Goal: Task Accomplishment & Management: Manage account settings

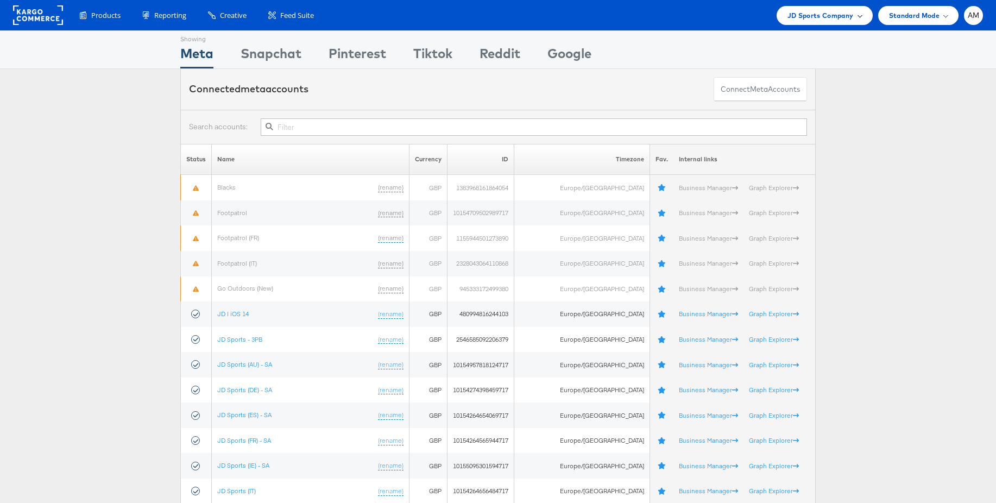
click at [824, 18] on span "JD Sports Company" at bounding box center [821, 15] width 66 height 11
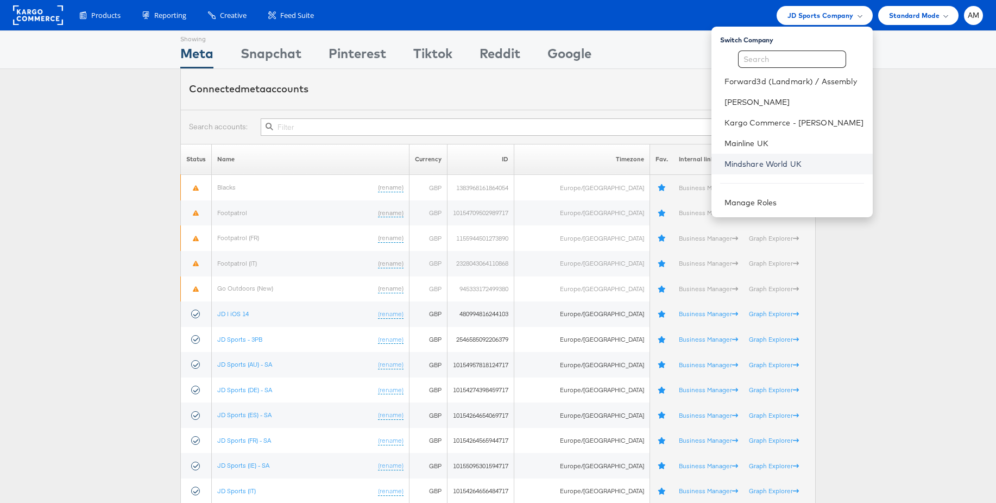
click at [764, 165] on link "Mindshare World UK" at bounding box center [795, 164] width 140 height 11
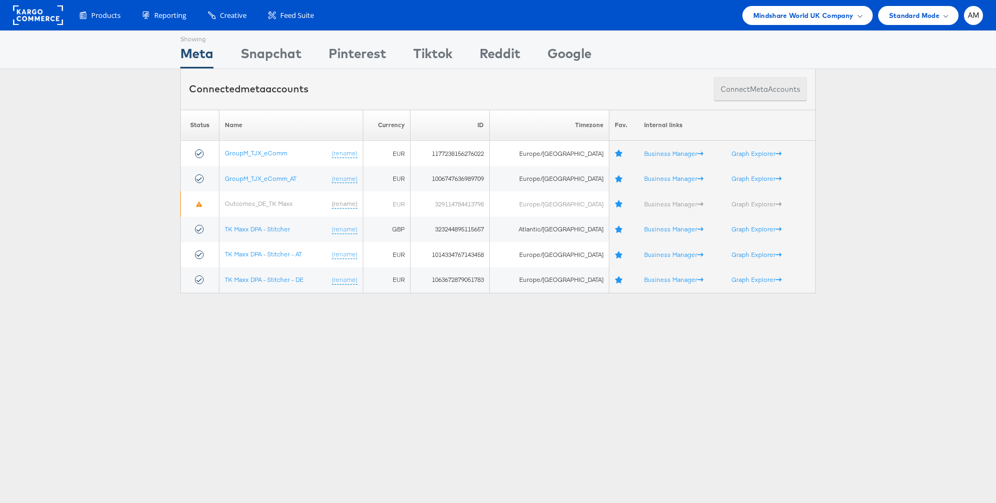
click at [757, 95] on button "Connect meta Accounts" at bounding box center [760, 89] width 93 height 24
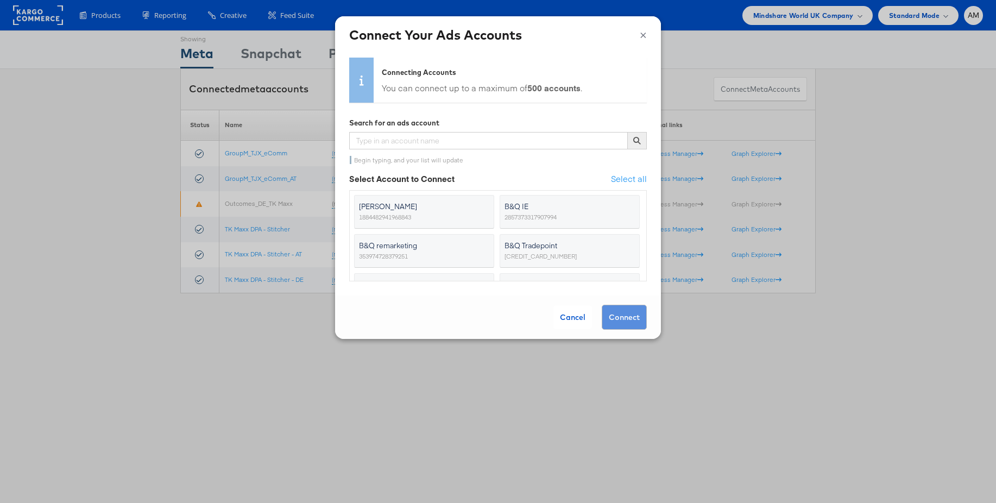
click at [646, 36] on button "×" at bounding box center [643, 34] width 7 height 16
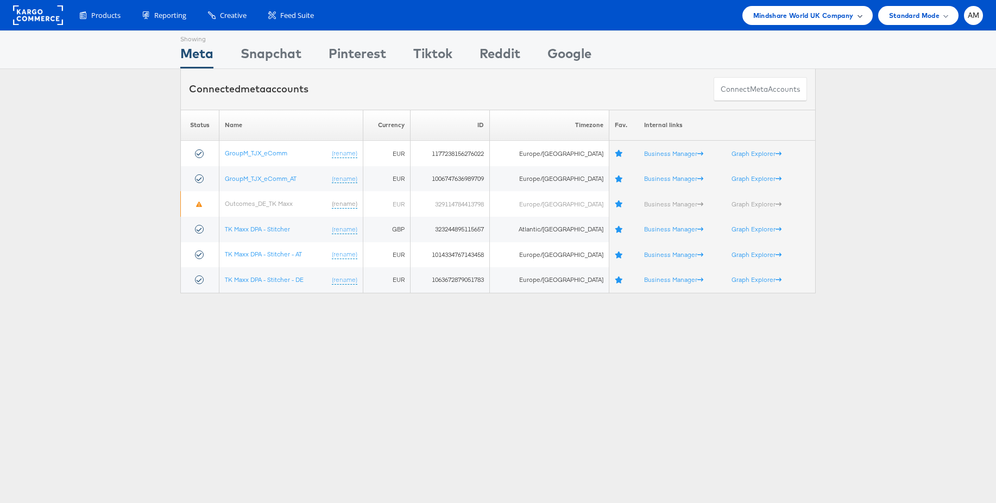
click at [806, 19] on span "Mindshare World UK Company" at bounding box center [804, 15] width 101 height 11
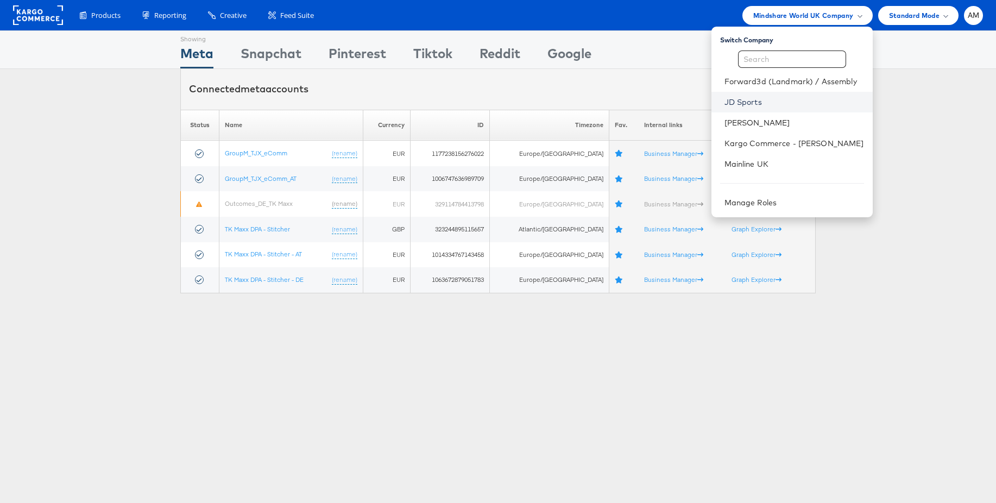
click at [761, 100] on link "JD Sports" at bounding box center [795, 102] width 140 height 11
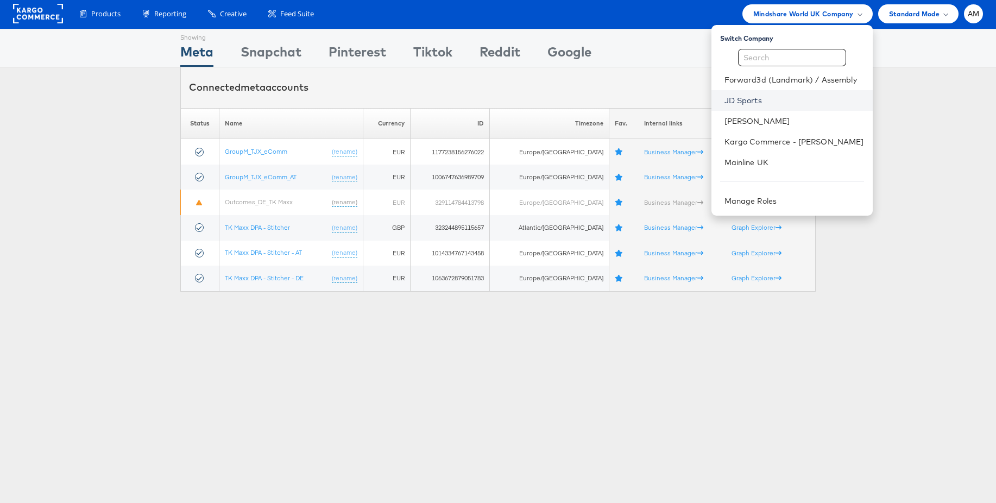
scroll to position [3, 0]
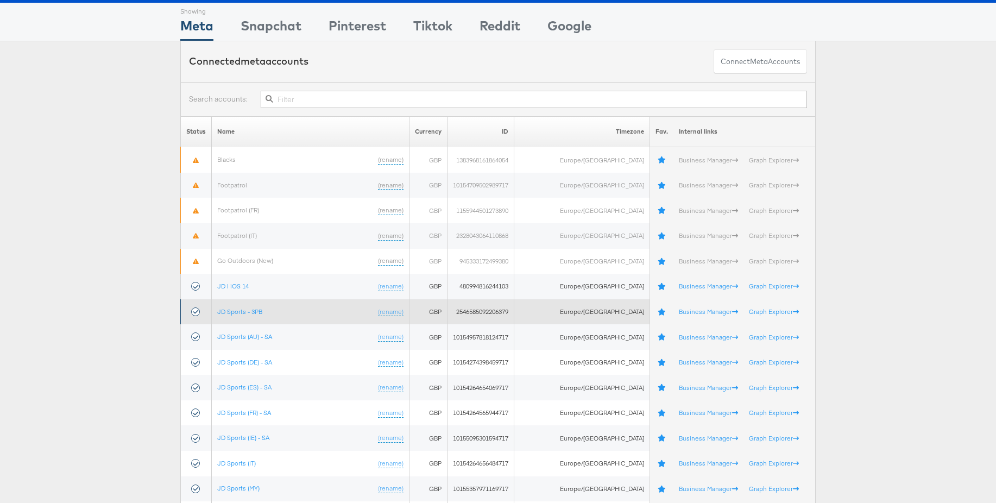
scroll to position [32, 0]
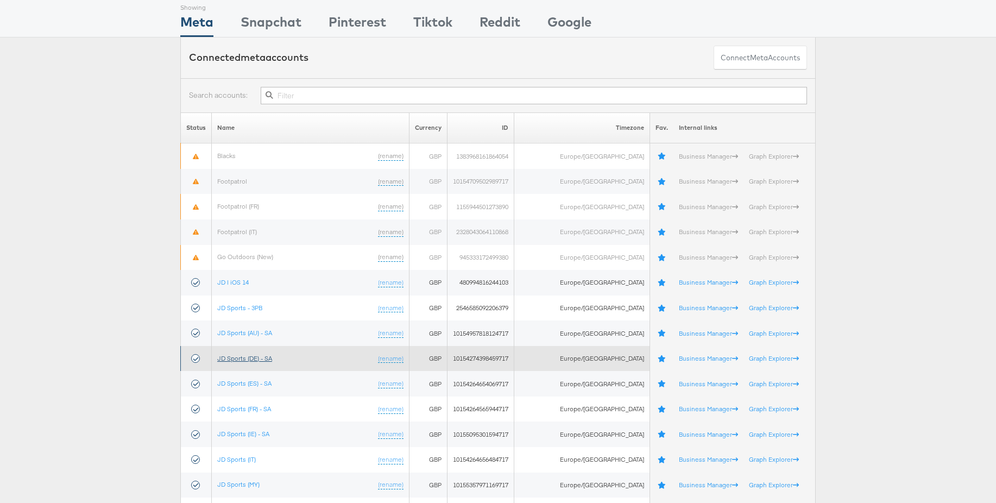
click at [253, 356] on link "JD Sports (DE) - SA" at bounding box center [244, 358] width 55 height 8
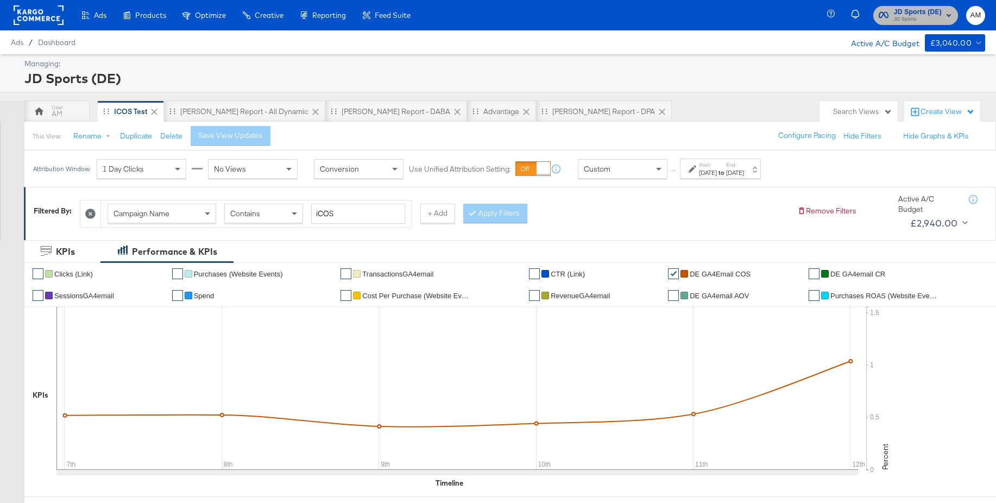
click at [913, 19] on span "JD Sports" at bounding box center [918, 19] width 48 height 9
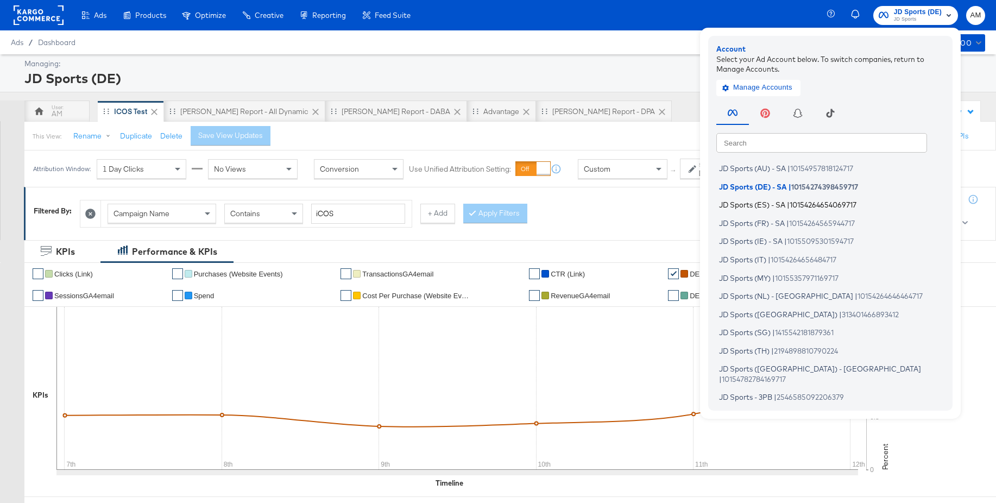
click at [756, 202] on span "JD Sports (ES) - SA" at bounding box center [752, 204] width 66 height 9
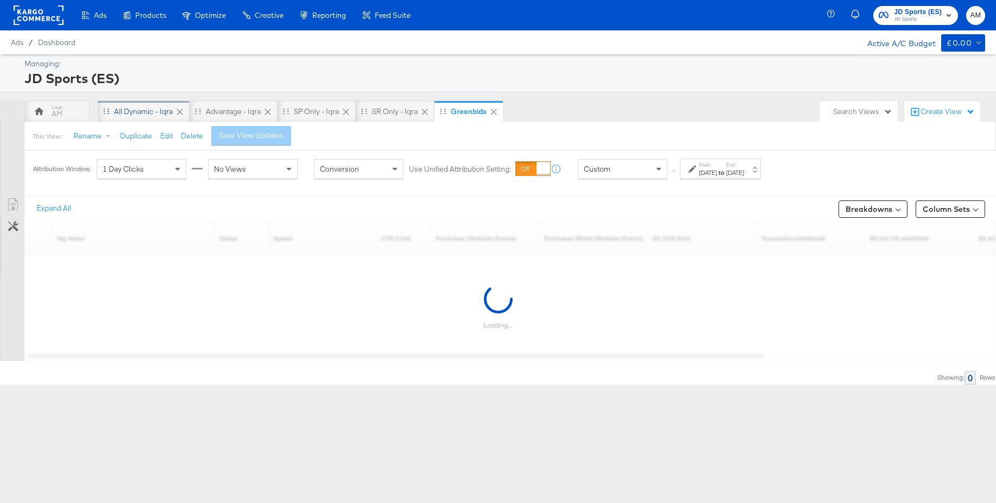
click at [133, 112] on div "All Dynamic - Iqra" at bounding box center [143, 111] width 59 height 10
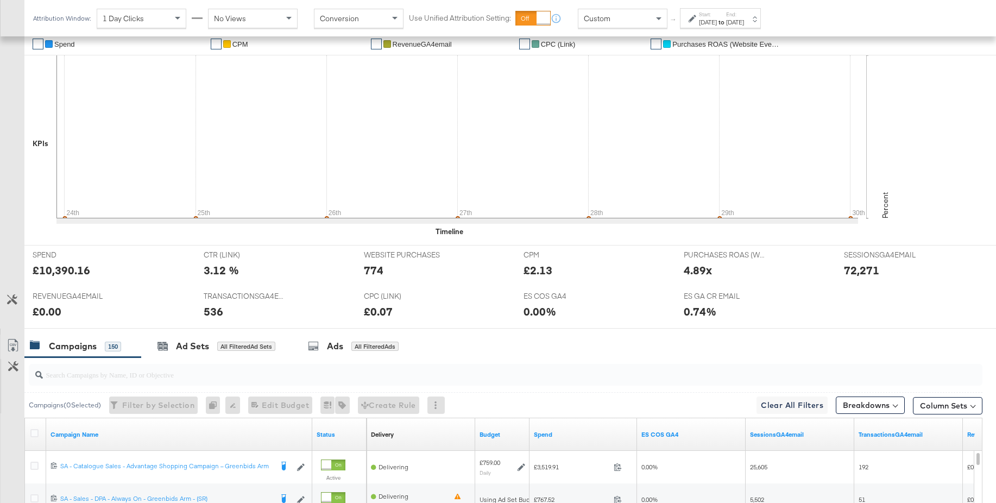
scroll to position [309, 0]
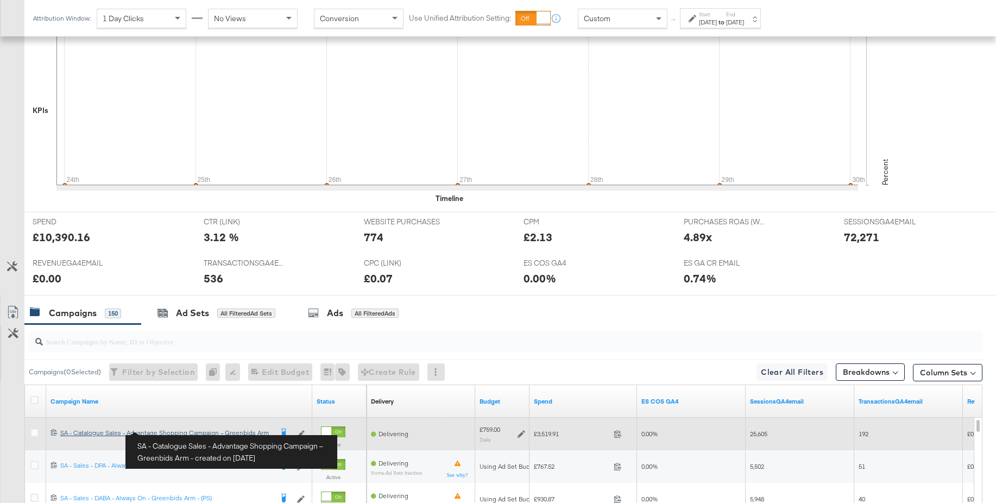
click at [206, 429] on div "SA - Catalogue Sales - Advantage Shopping Campaign – Greenbids Arm SA - Catalog…" at bounding box center [166, 433] width 212 height 9
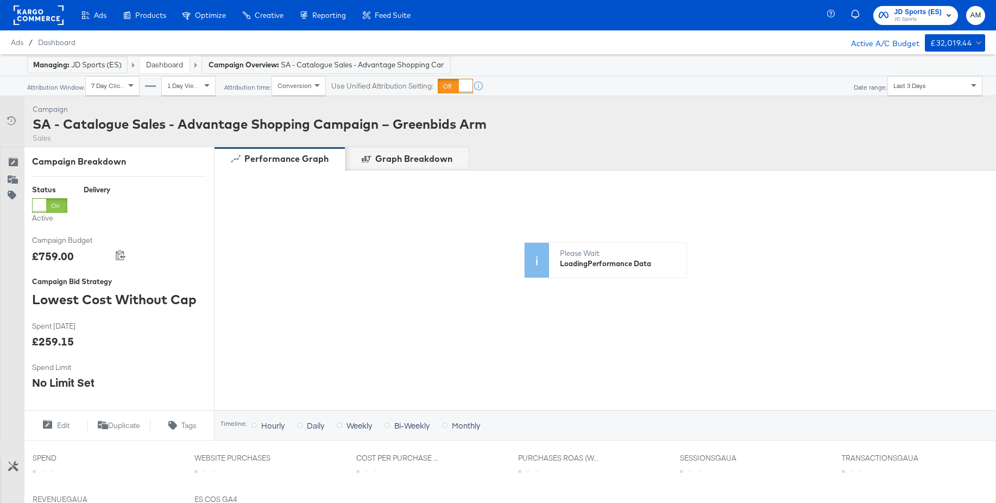
scroll to position [267, 0]
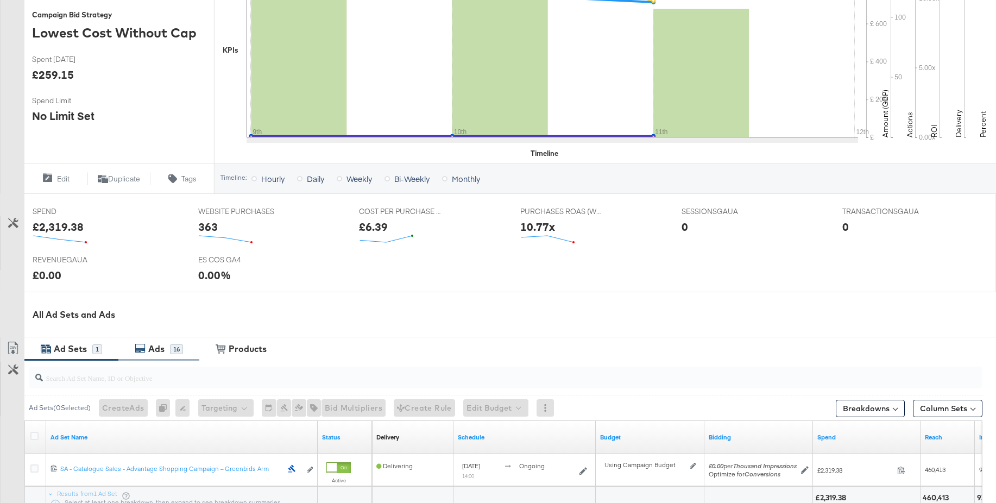
click at [156, 355] on div "Ads" at bounding box center [156, 349] width 16 height 12
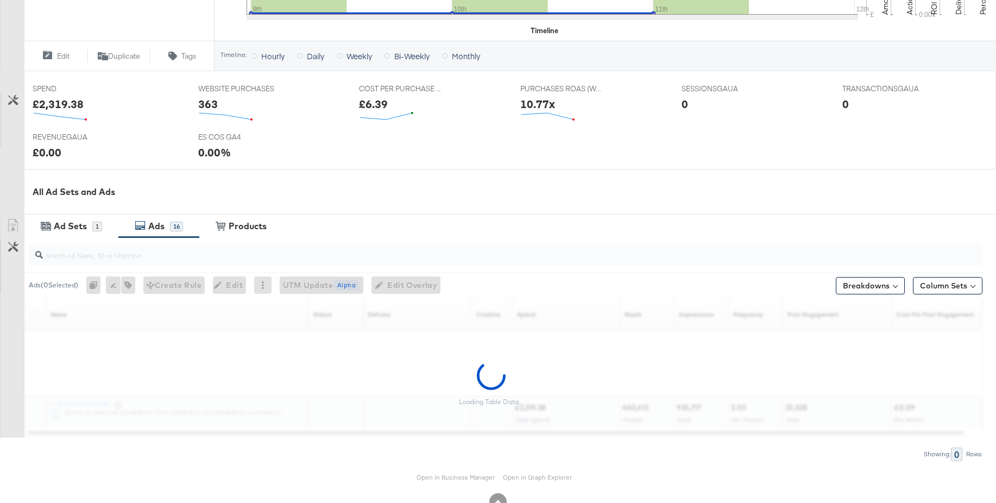
scroll to position [422, 0]
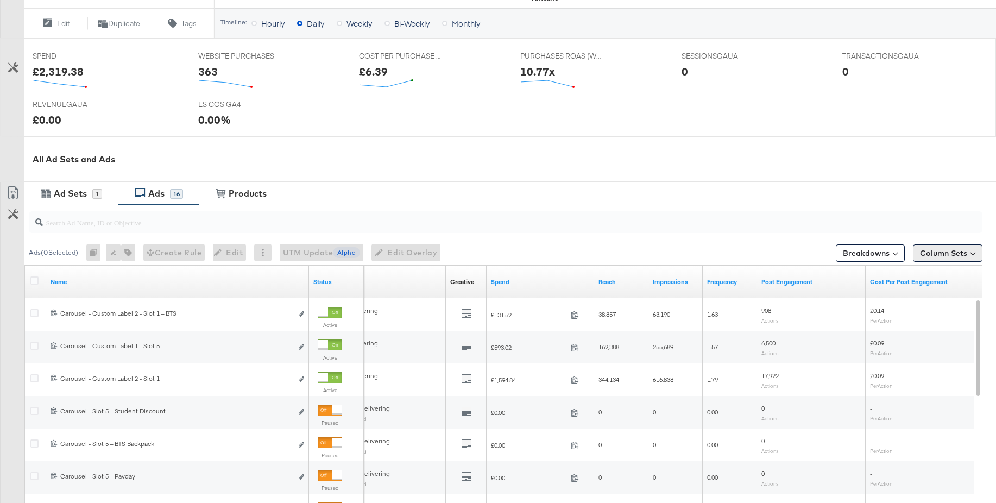
click at [961, 250] on button "Column Sets" at bounding box center [948, 252] width 70 height 17
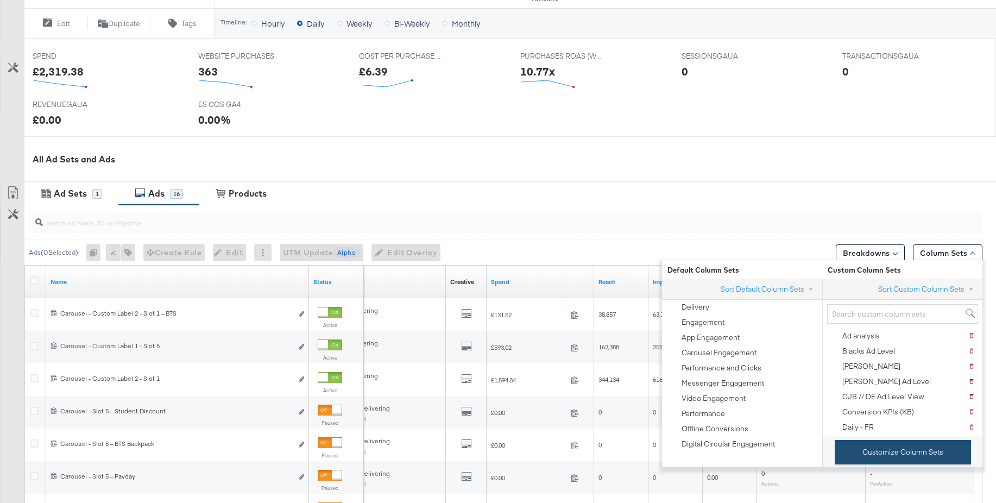
click at [865, 447] on button "Customize Column Sets" at bounding box center [903, 452] width 136 height 24
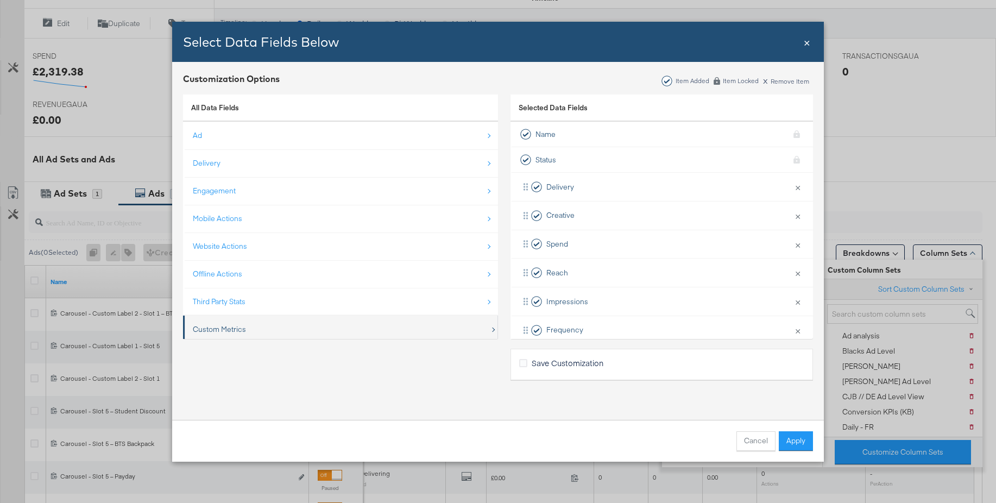
click at [237, 322] on div "Custom Metrics" at bounding box center [341, 329] width 297 height 22
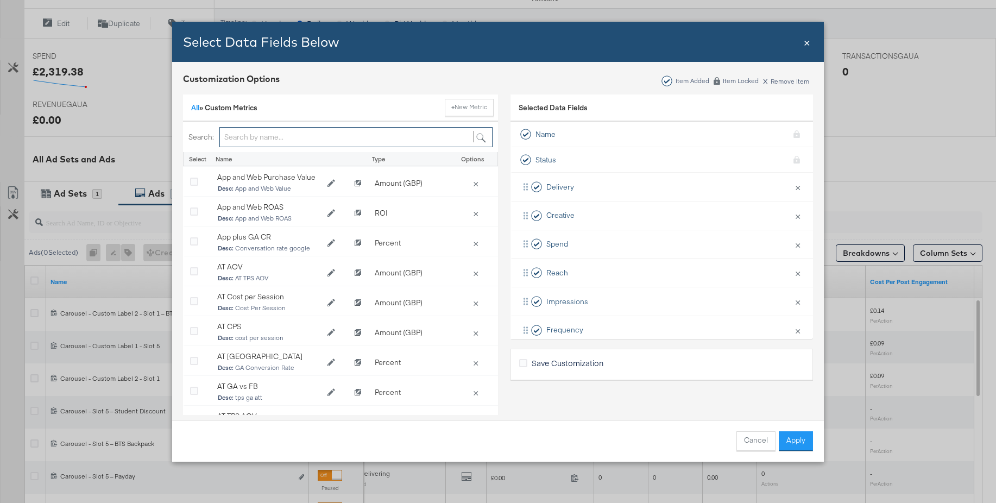
click at [240, 138] on input "Bulk Add Locations Modal" at bounding box center [355, 137] width 273 height 20
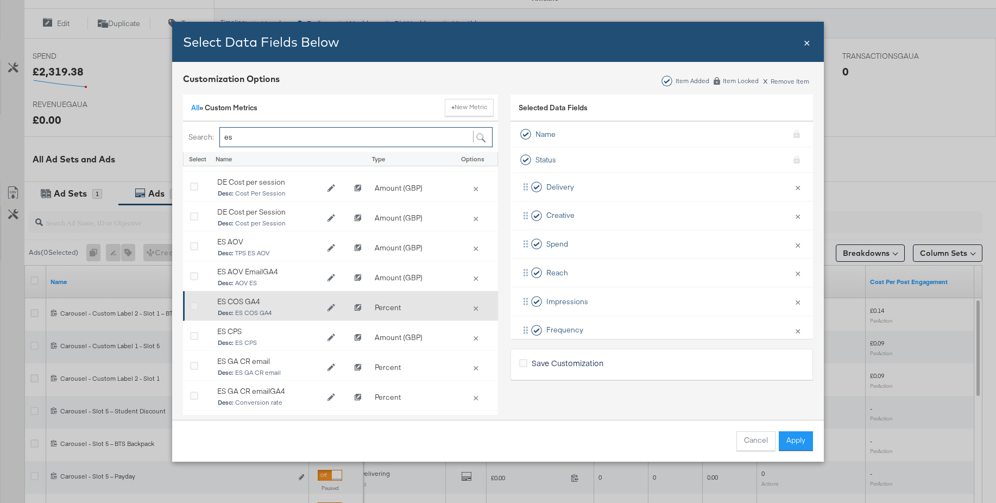
type input "es"
click at [195, 307] on icon "Bulk Add Locations Modal" at bounding box center [194, 307] width 8 height 8
click at [0, 0] on input "Bulk Add Locations Modal" at bounding box center [0, 0] width 0 height 0
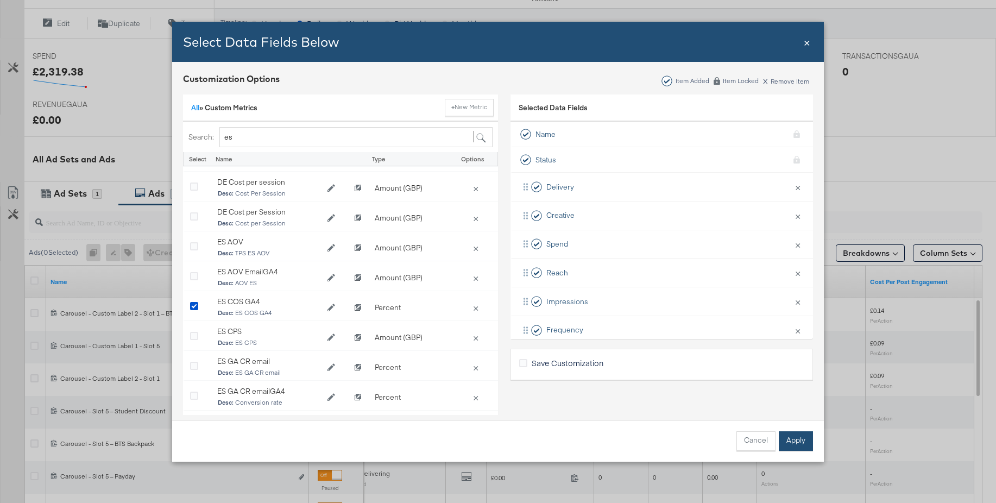
click at [809, 440] on button "Apply" at bounding box center [796, 441] width 34 height 20
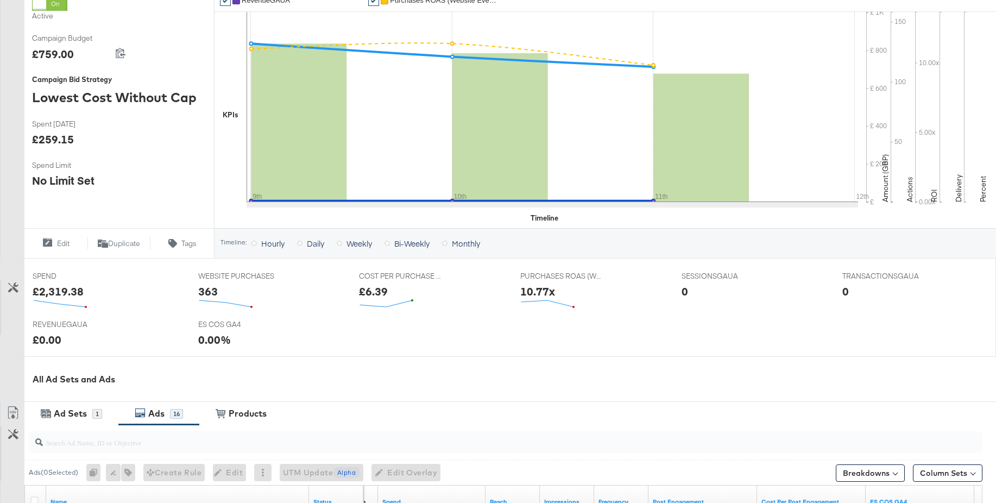
scroll to position [0, 0]
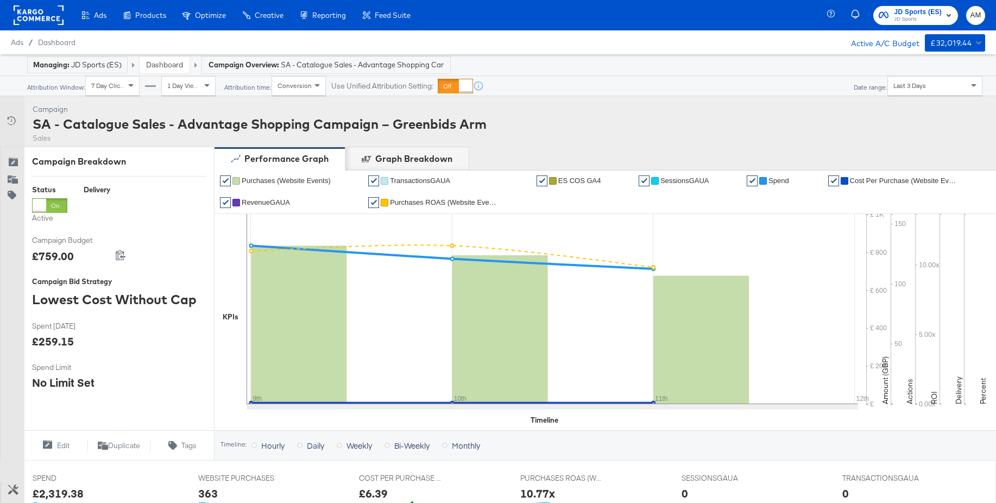
click at [15, 12] on rect at bounding box center [39, 15] width 50 height 20
